Goal: Transaction & Acquisition: Purchase product/service

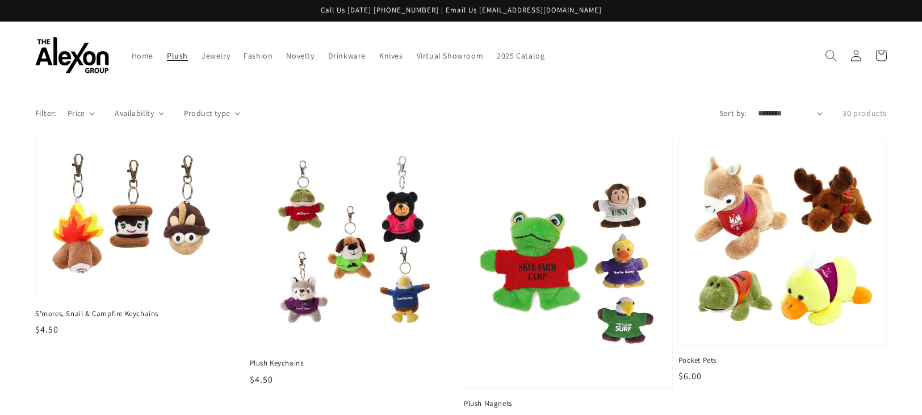
click at [834, 49] on icon "Search" at bounding box center [831, 55] width 12 height 12
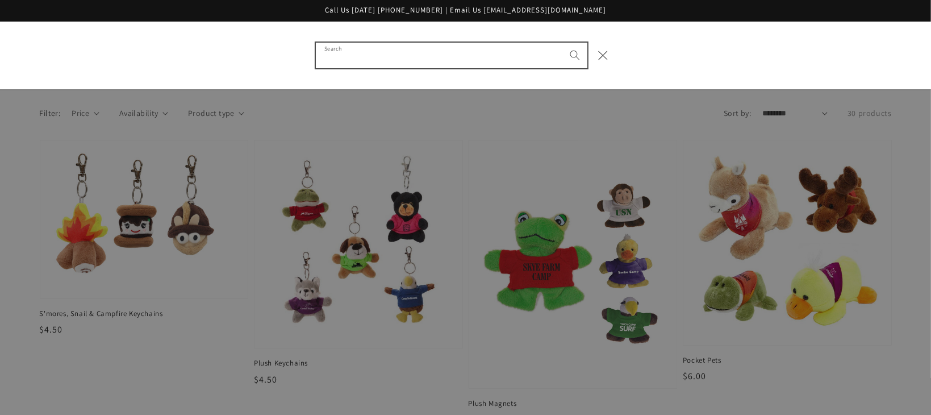
click at [348, 49] on input "Search" at bounding box center [451, 56] width 271 height 26
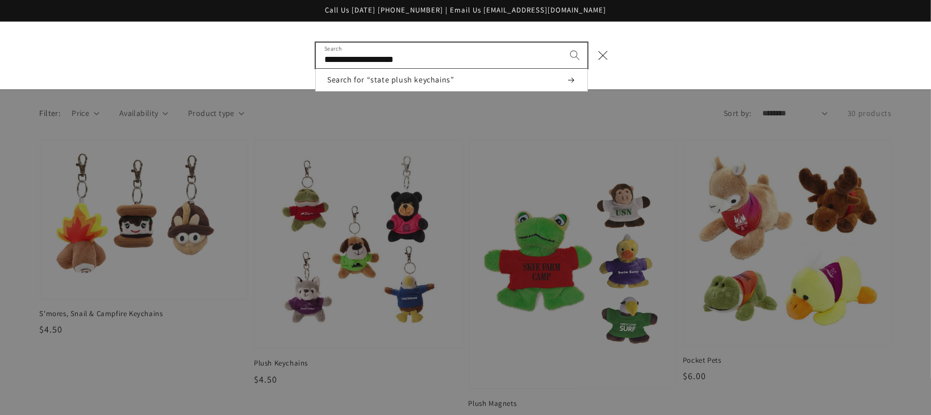
type input "**********"
click at [562, 43] on button "Search" at bounding box center [574, 55] width 25 height 25
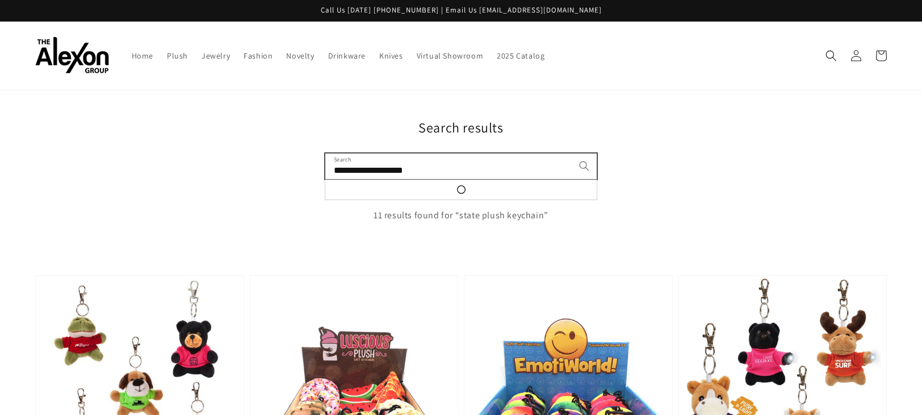
click at [375, 160] on input "**********" at bounding box center [460, 166] width 271 height 26
drag, startPoint x: 415, startPoint y: 161, endPoint x: 327, endPoint y: 160, distance: 87.5
click at [327, 160] on input "**********" at bounding box center [460, 166] width 271 height 26
type input "**********"
click button "Search for “Arkansas State plush key”" at bounding box center [0, 0] width 0 height 0
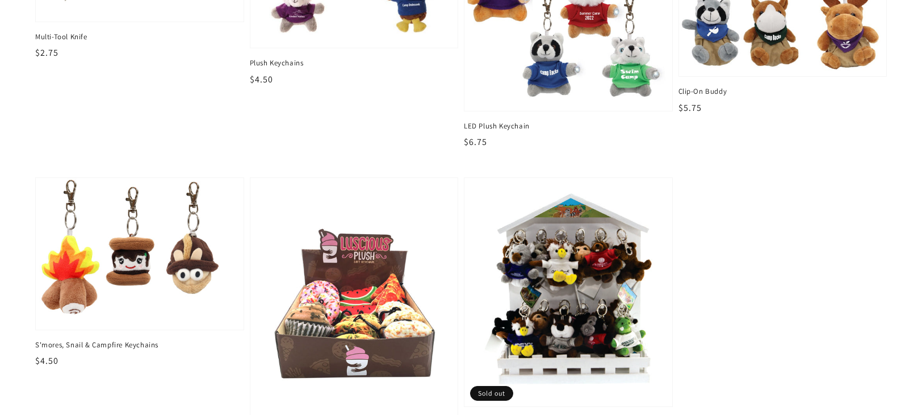
scroll to position [454, 0]
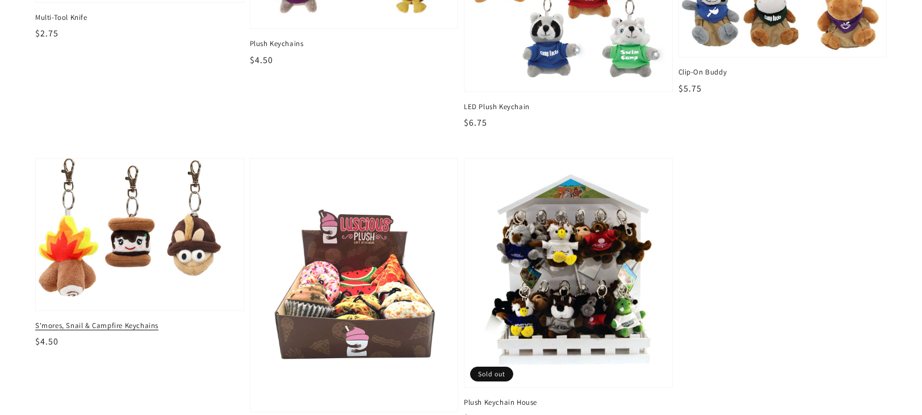
click at [139, 320] on span "S'mores, Snail & Campfire Keychains" at bounding box center [139, 325] width 209 height 10
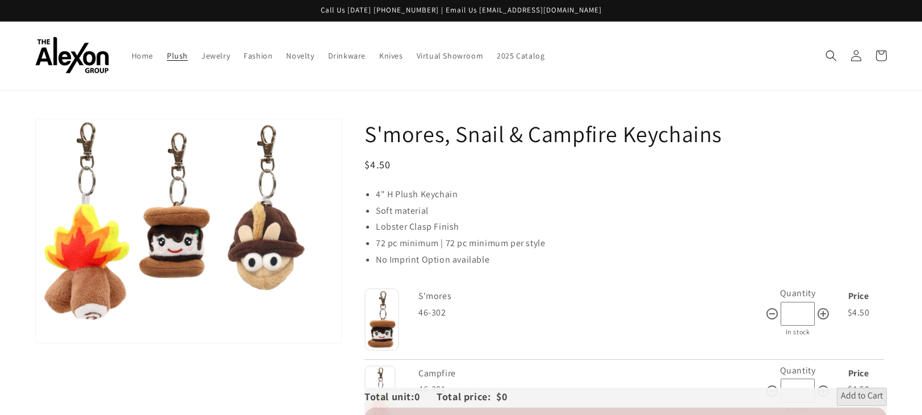
click at [167, 53] on span "Plush" at bounding box center [177, 56] width 21 height 10
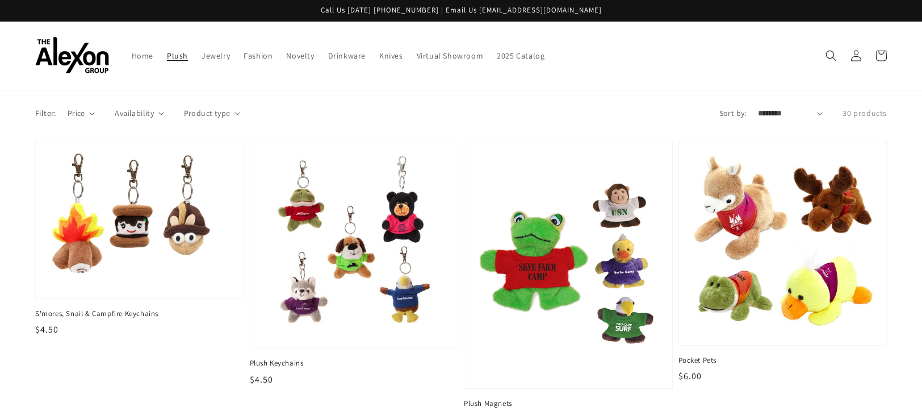
click at [202, 54] on span "Jewelry" at bounding box center [216, 56] width 28 height 10
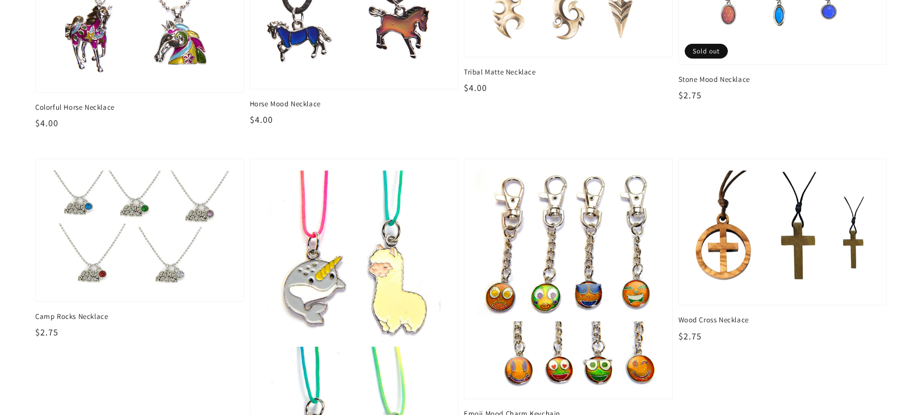
scroll to position [1022, 0]
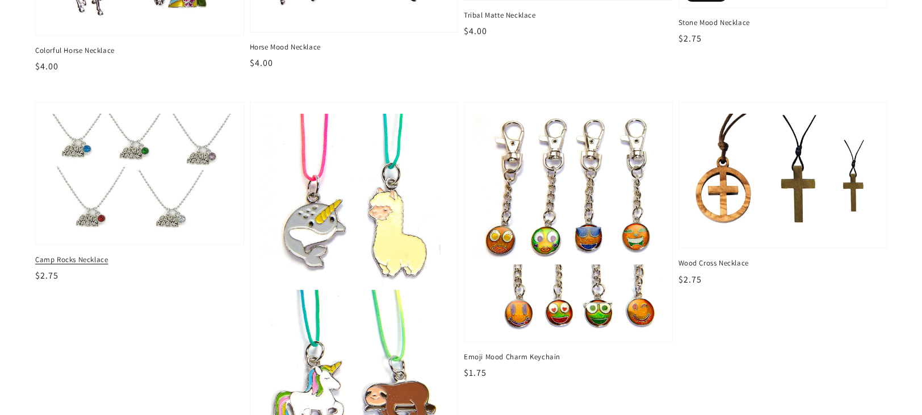
click at [156, 199] on img at bounding box center [139, 173] width 190 height 123
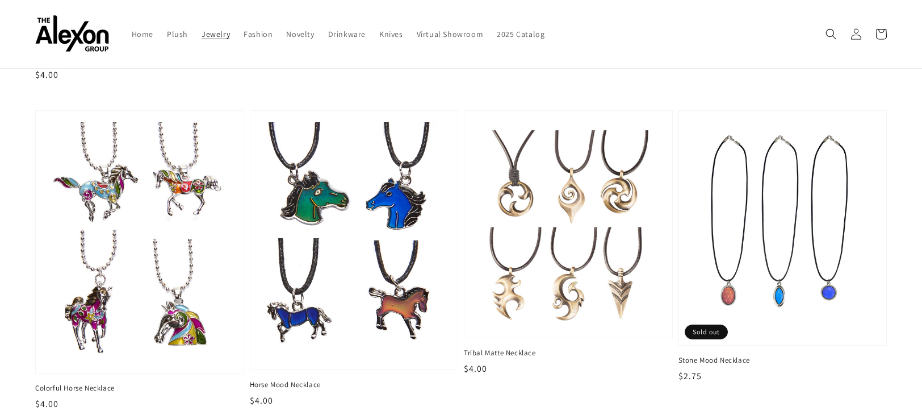
scroll to position [509, 0]
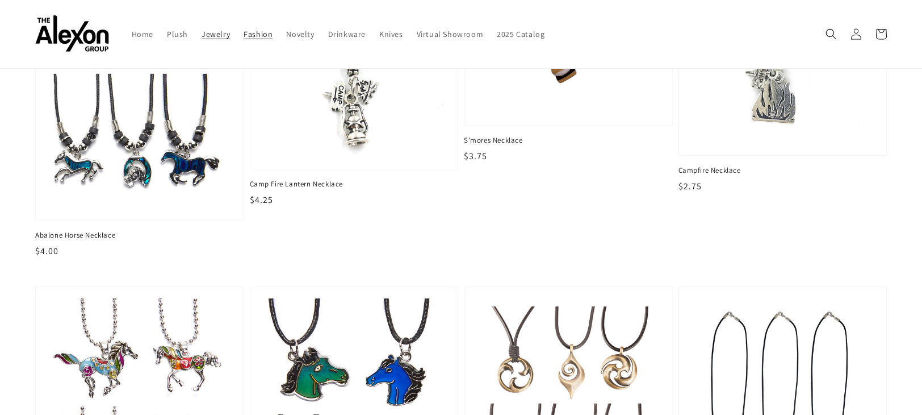
click at [244, 29] on span "Fashion" at bounding box center [258, 34] width 29 height 10
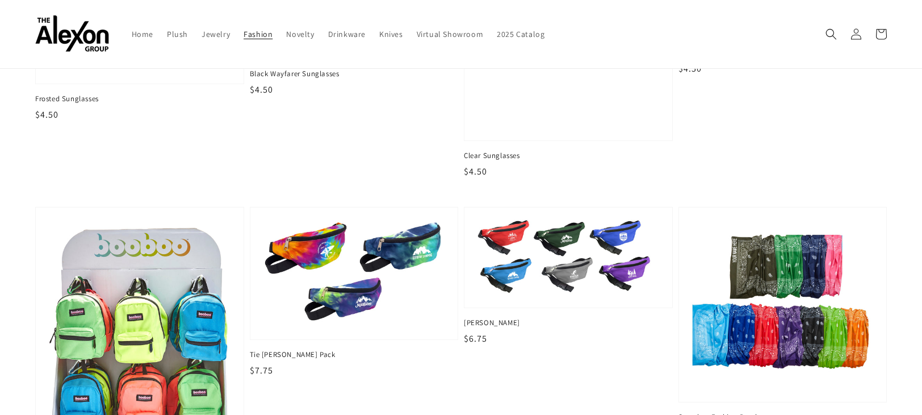
scroll to position [164, 0]
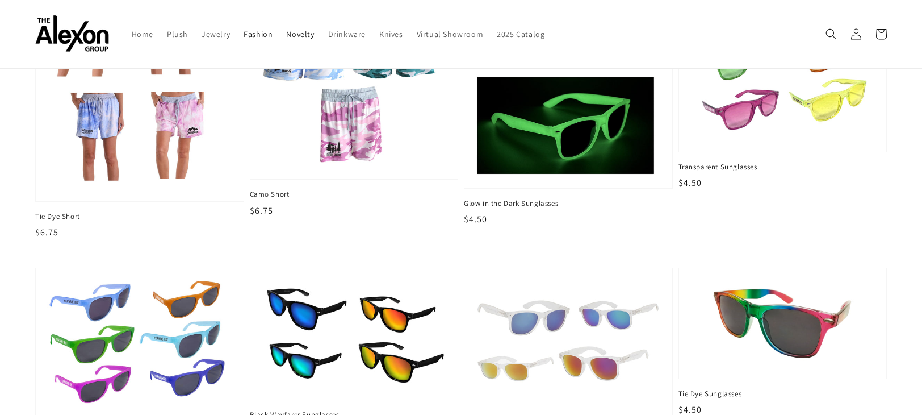
click at [286, 30] on span "Novelty" at bounding box center [300, 34] width 28 height 10
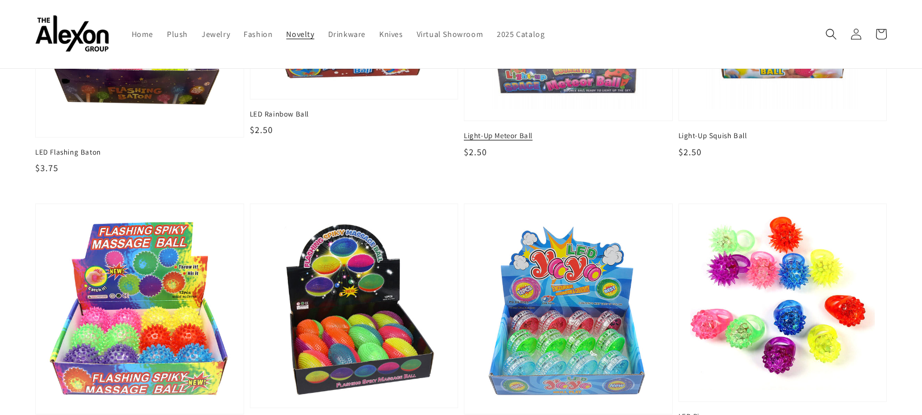
scroll to position [225, 0]
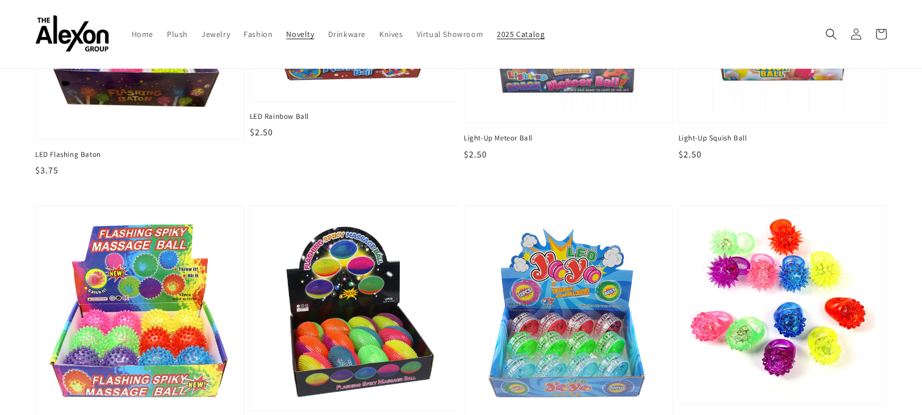
click at [497, 30] on span "2025 Catalog" at bounding box center [521, 34] width 48 height 10
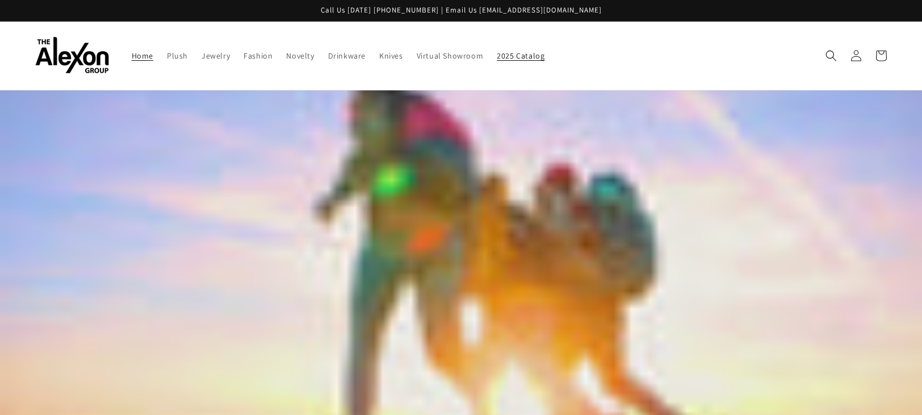
click at [498, 52] on span "2025 Catalog" at bounding box center [521, 56] width 48 height 10
click at [160, 48] on link "Plush" at bounding box center [177, 56] width 35 height 24
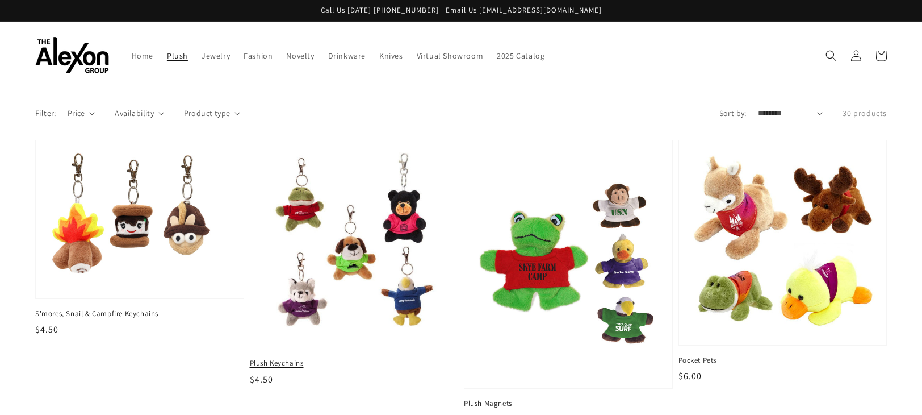
click at [285, 359] on div "Plush Keychains Regular price $4.50 Regular price Sale price $4.50 Unit price /…" at bounding box center [354, 372] width 209 height 28
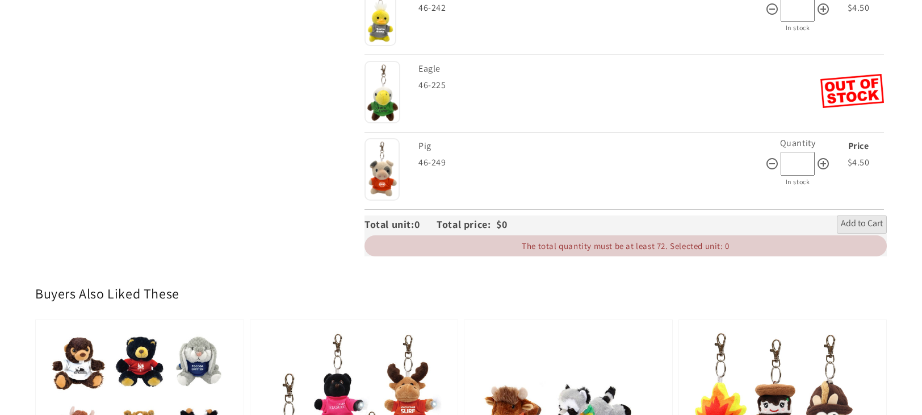
scroll to position [1760, 0]
